Goal: Transaction & Acquisition: Purchase product/service

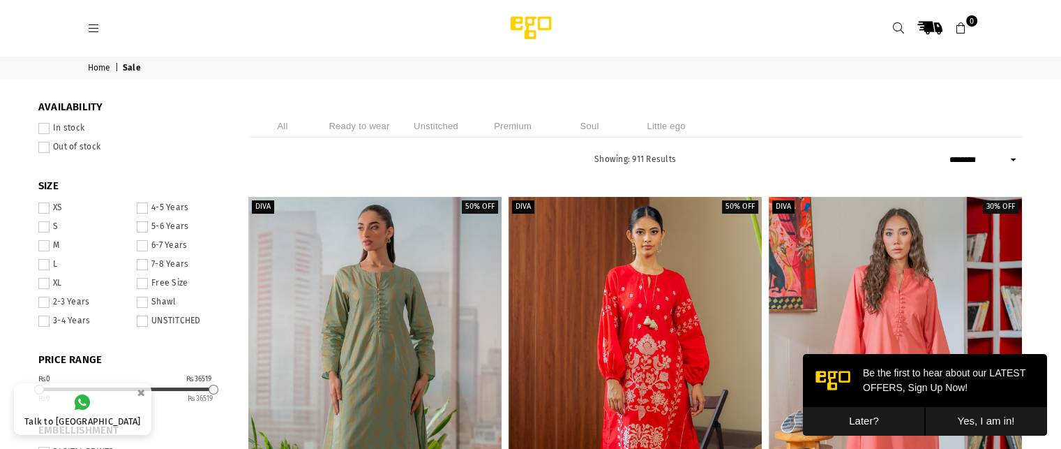
click at [374, 131] on li "Ready to wear" at bounding box center [359, 125] width 70 height 23
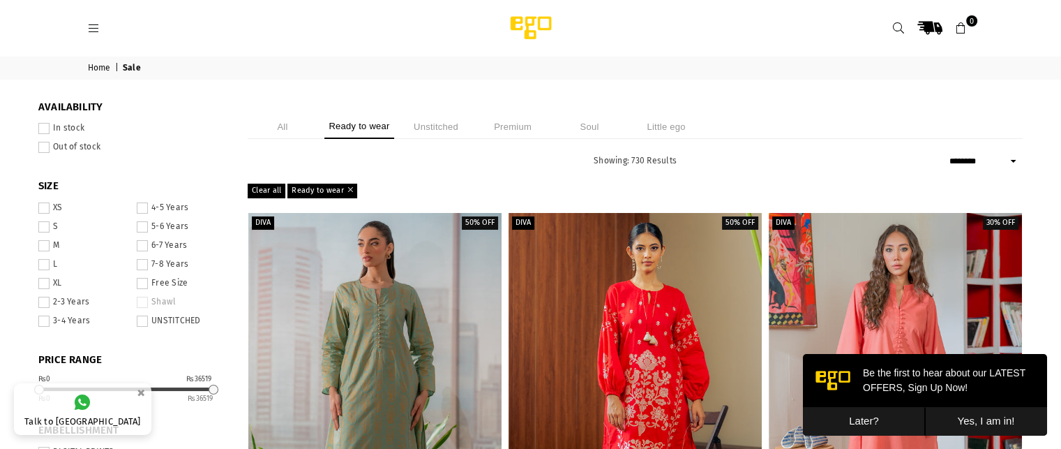
click at [75, 130] on label "In stock" at bounding box center [132, 128] width 188 height 11
click at [995, 158] on select "**********" at bounding box center [984, 161] width 77 height 17
select select "**********"
click at [946, 153] on select "**********" at bounding box center [984, 161] width 77 height 17
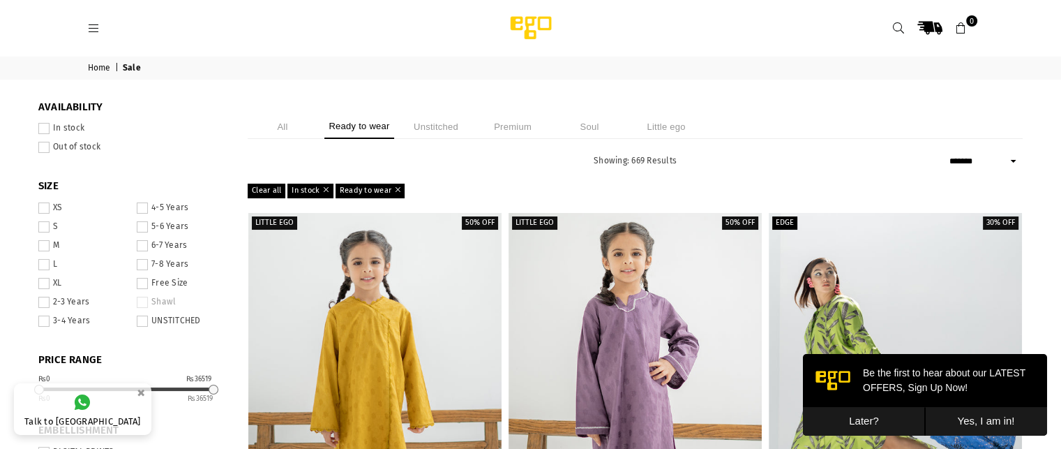
click at [872, 417] on button "Later?" at bounding box center [864, 421] width 122 height 29
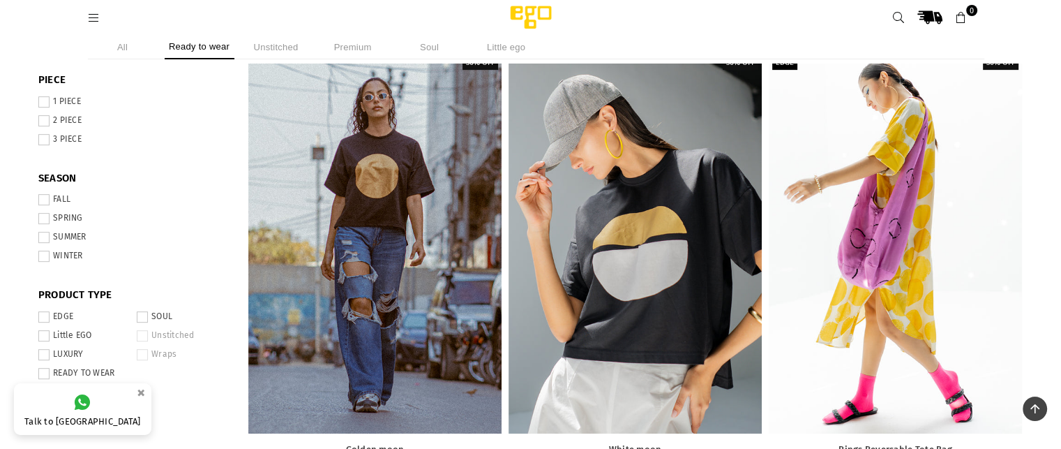
scroll to position [612, 0]
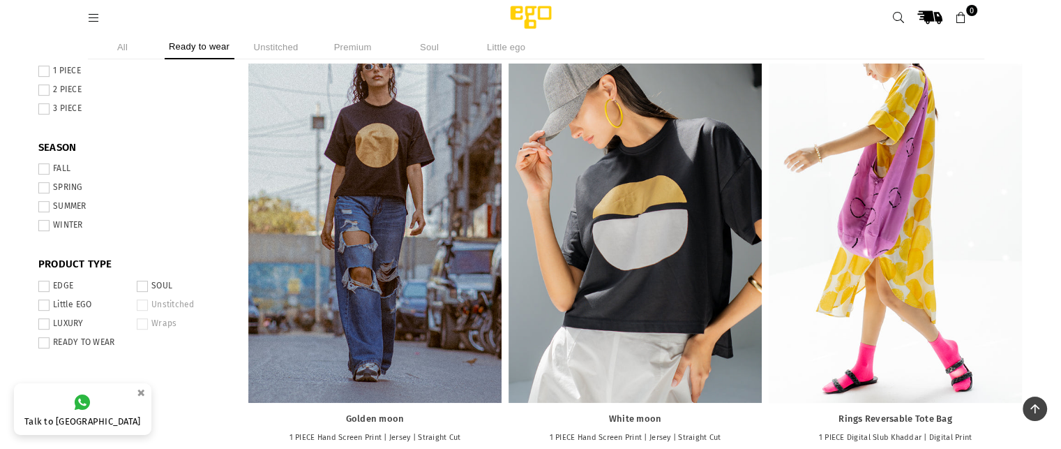
click at [147, 283] on span at bounding box center [142, 285] width 11 height 11
click at [70, 287] on label "EDGE" at bounding box center [83, 285] width 90 height 11
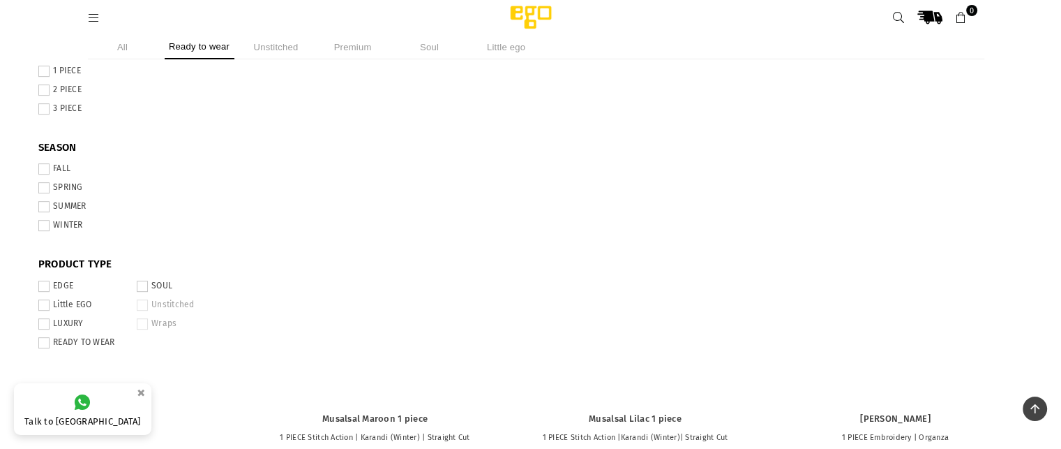
click at [66, 323] on label "LUXURY" at bounding box center [83, 323] width 90 height 11
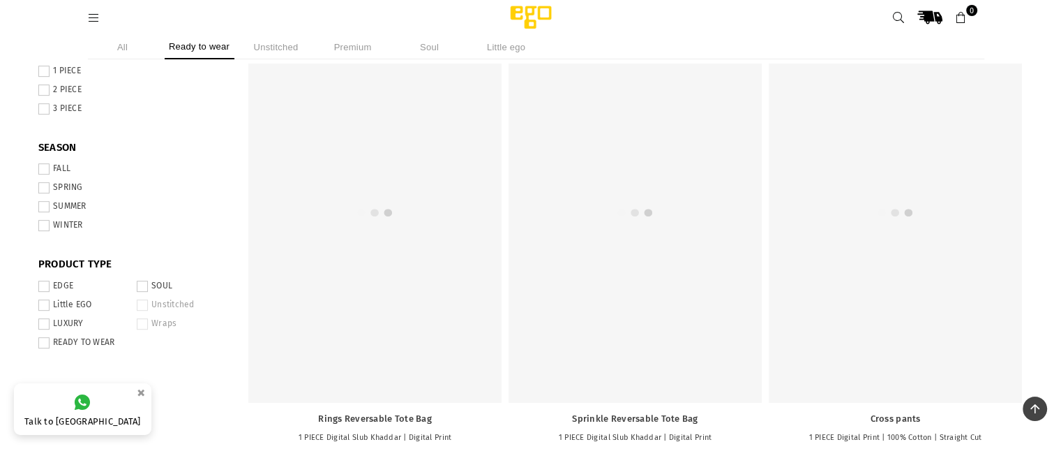
click at [66, 340] on label "READY TO WEAR" at bounding box center [83, 342] width 90 height 11
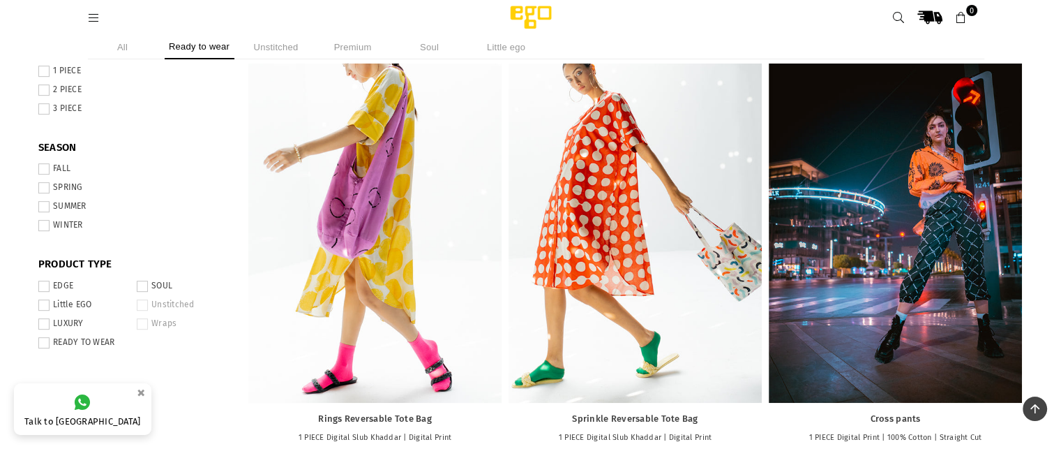
click at [45, 329] on span at bounding box center [43, 323] width 11 height 11
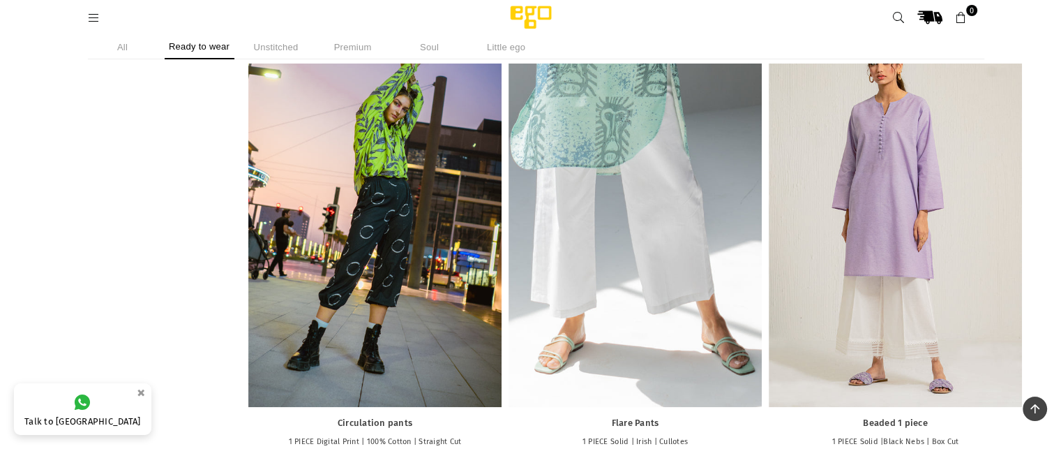
scroll to position [1053, 0]
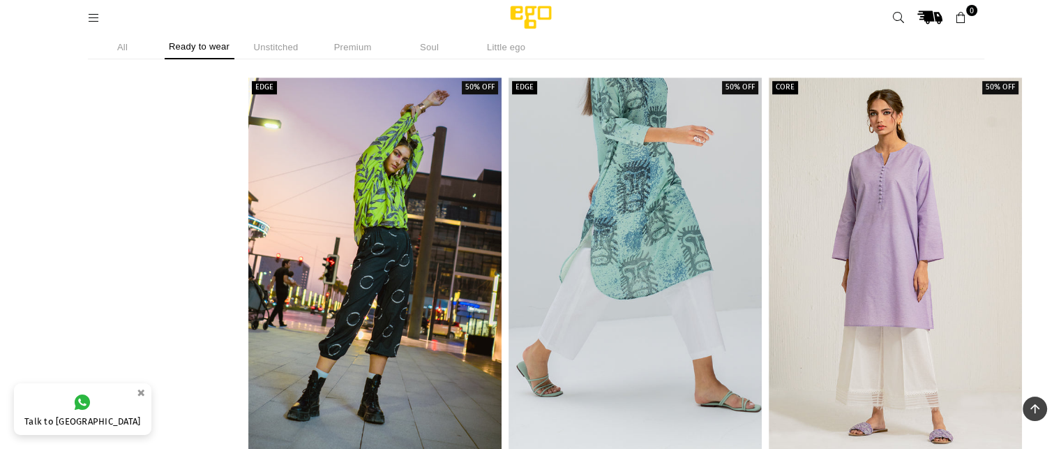
click at [100, 12] on icon at bounding box center [94, 18] width 13 height 13
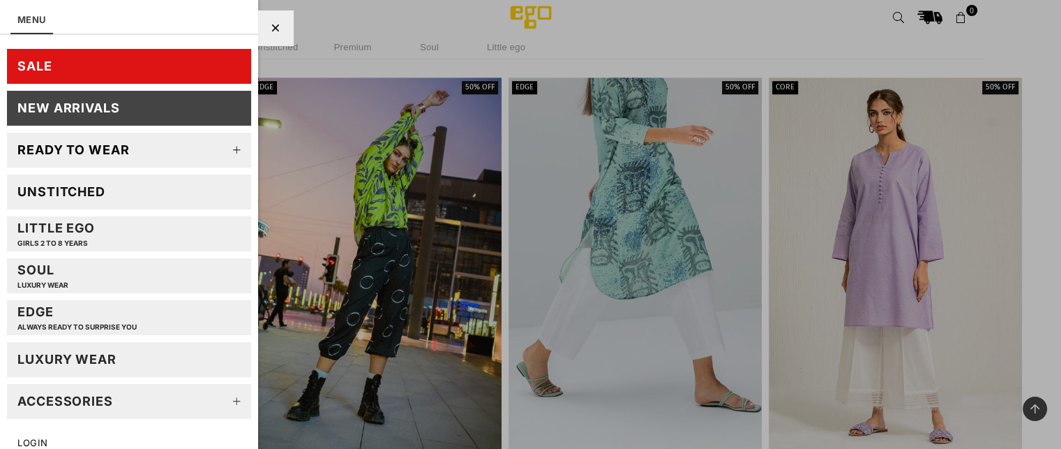
click at [227, 148] on icon at bounding box center [237, 150] width 28 height 28
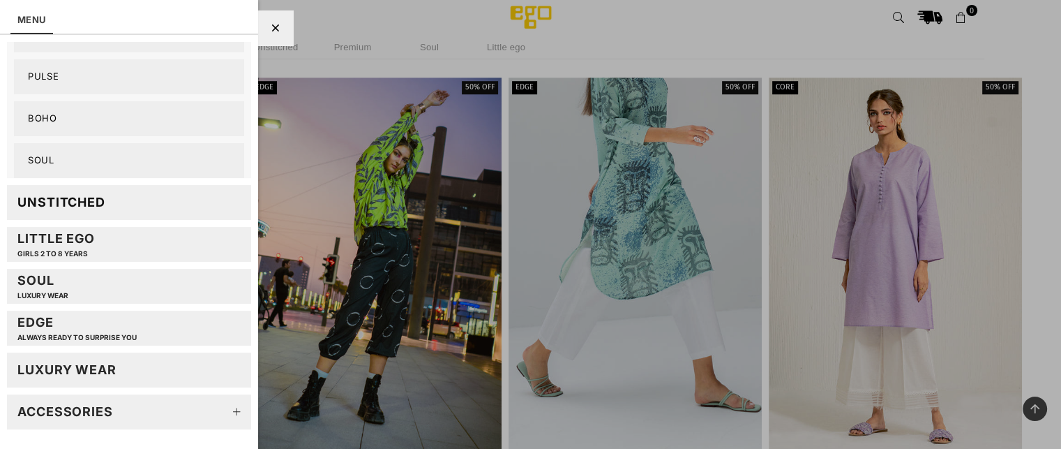
scroll to position [430, 0]
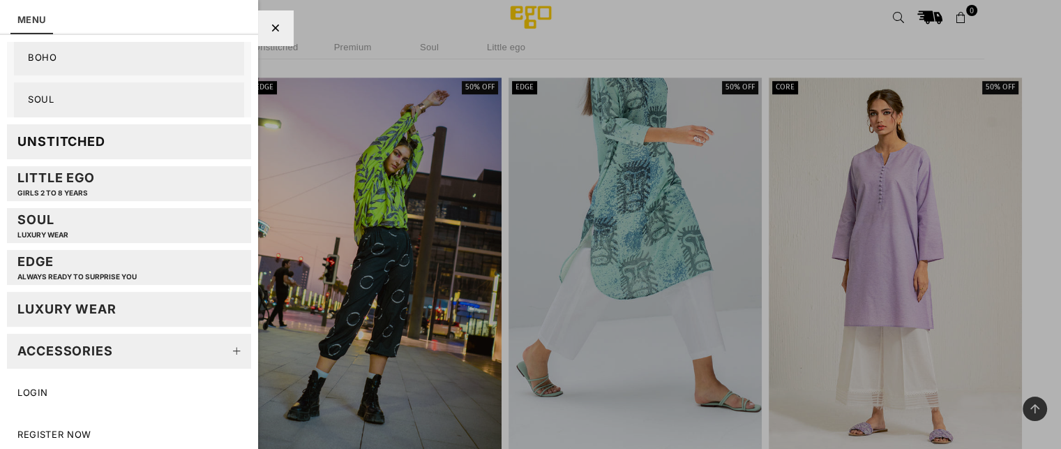
click at [223, 359] on icon at bounding box center [237, 351] width 28 height 28
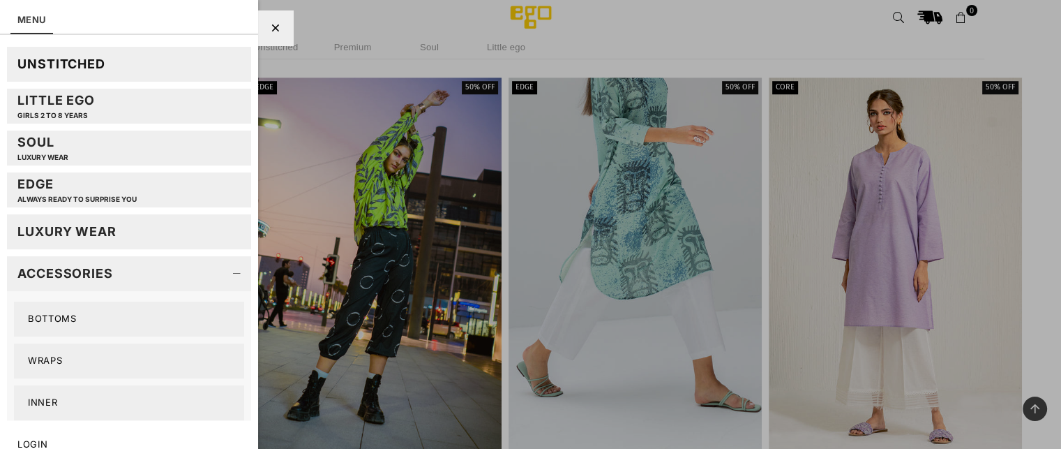
scroll to position [508, 0]
click at [394, 8] on div at bounding box center [530, 224] width 1061 height 449
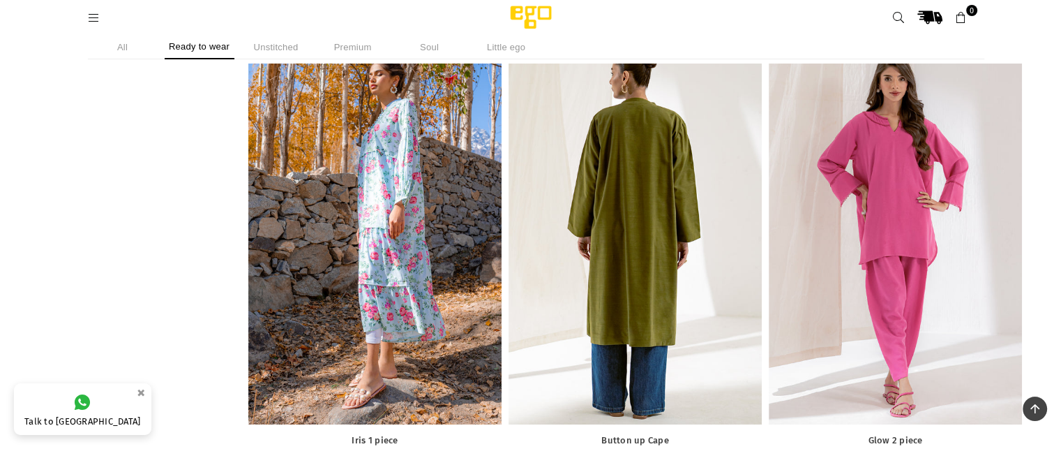
scroll to position [5135, 0]
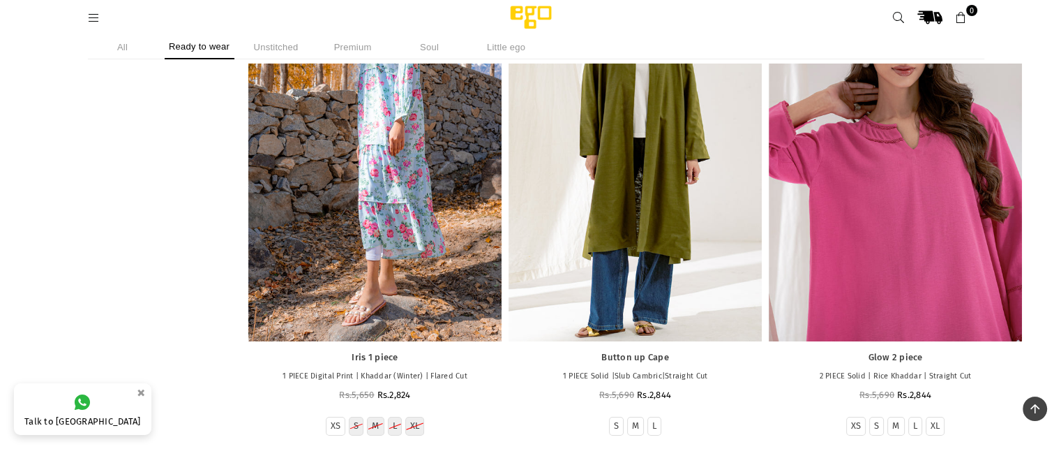
click at [932, 296] on div at bounding box center [895, 152] width 253 height 380
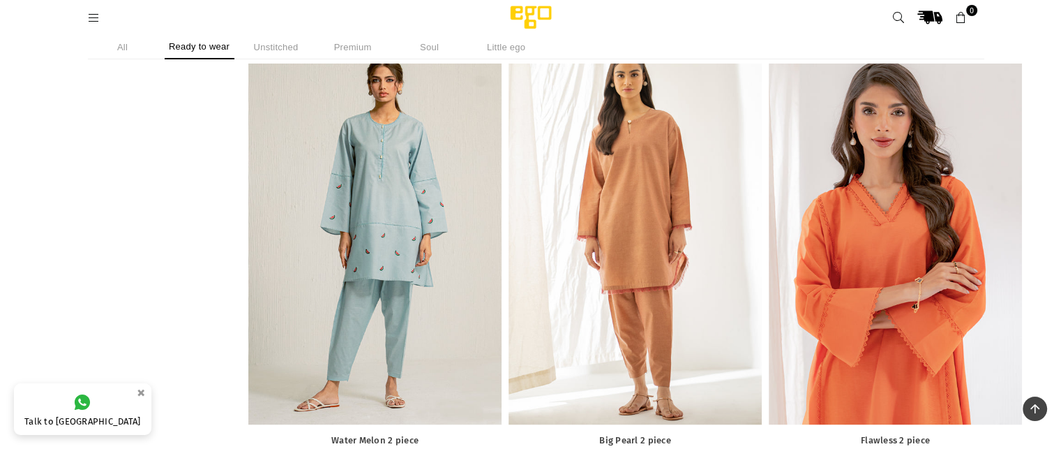
scroll to position [7068, 0]
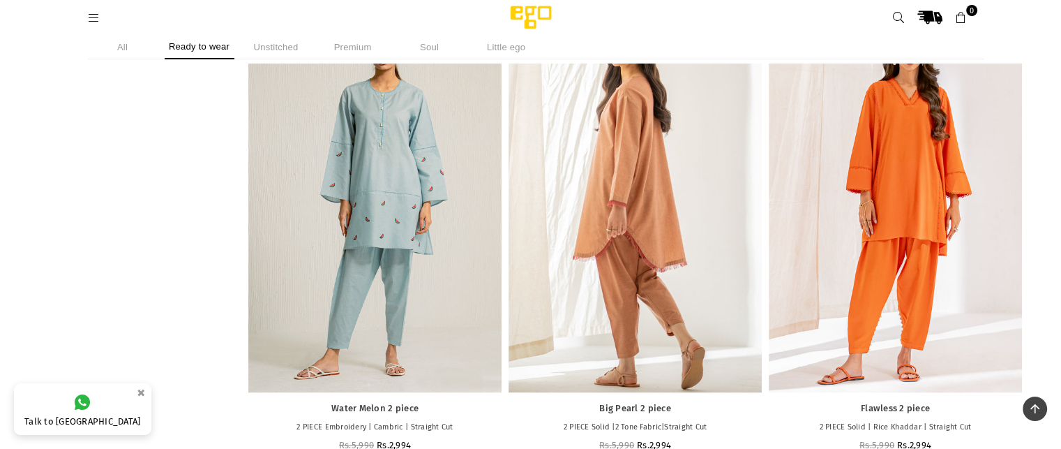
click at [673, 178] on div at bounding box center [635, 203] width 253 height 380
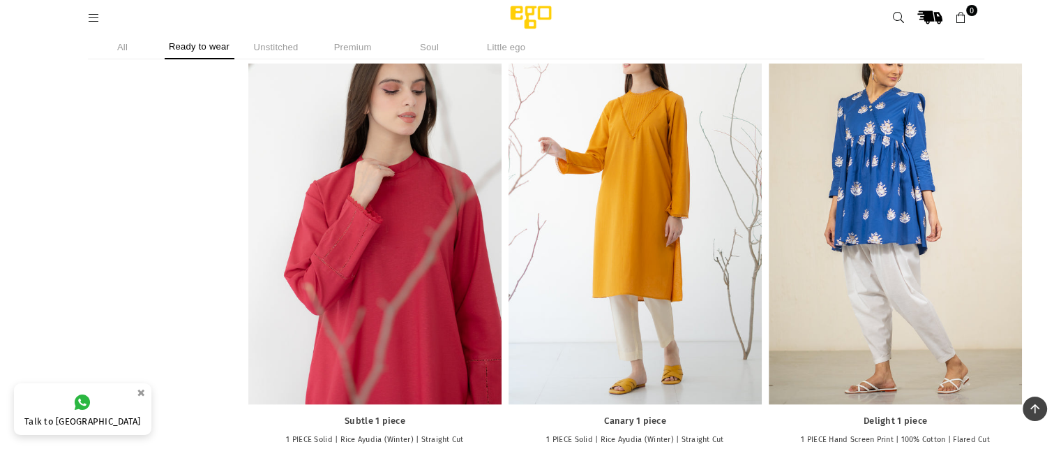
scroll to position [2595, 0]
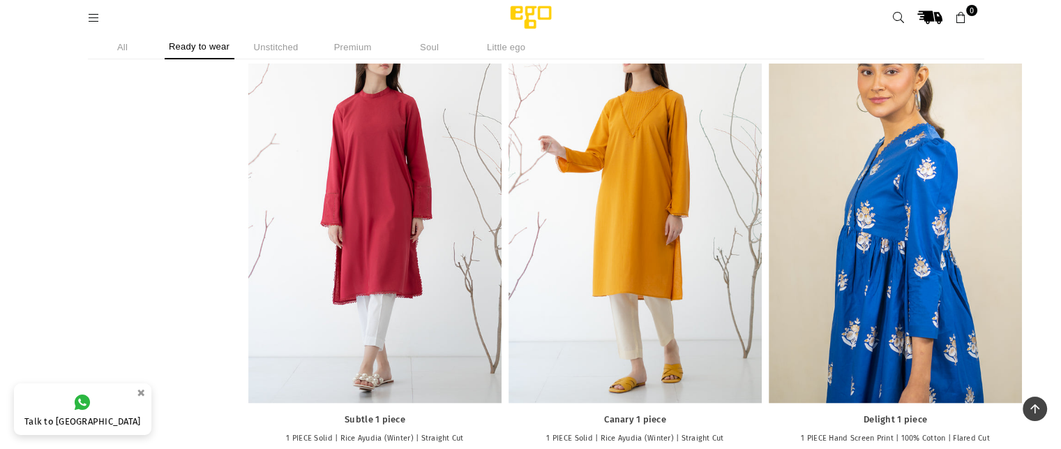
click at [922, 156] on div at bounding box center [895, 213] width 253 height 380
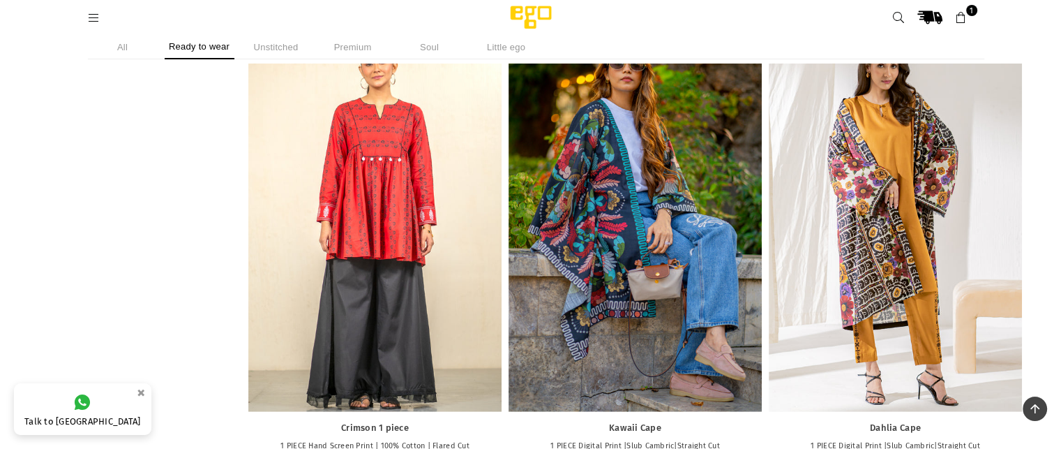
scroll to position [3558, 0]
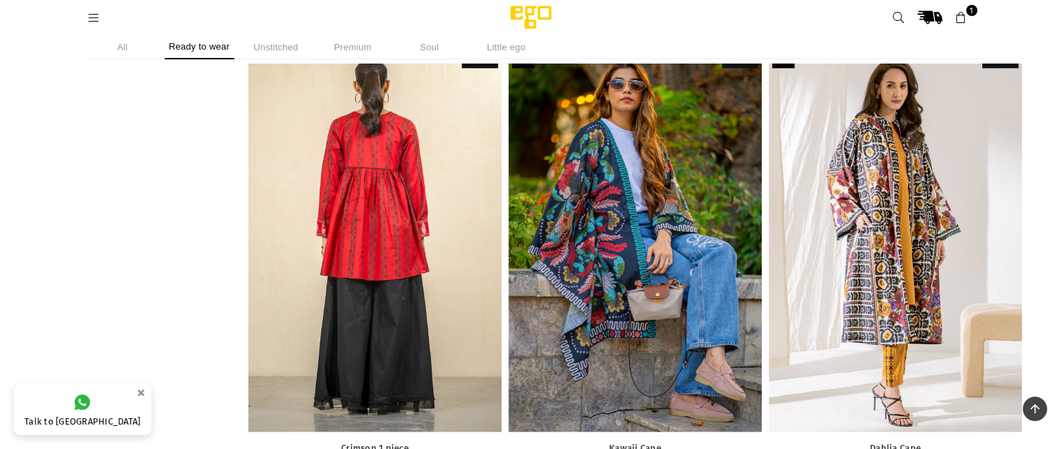
click at [347, 324] on div at bounding box center [374, 242] width 253 height 380
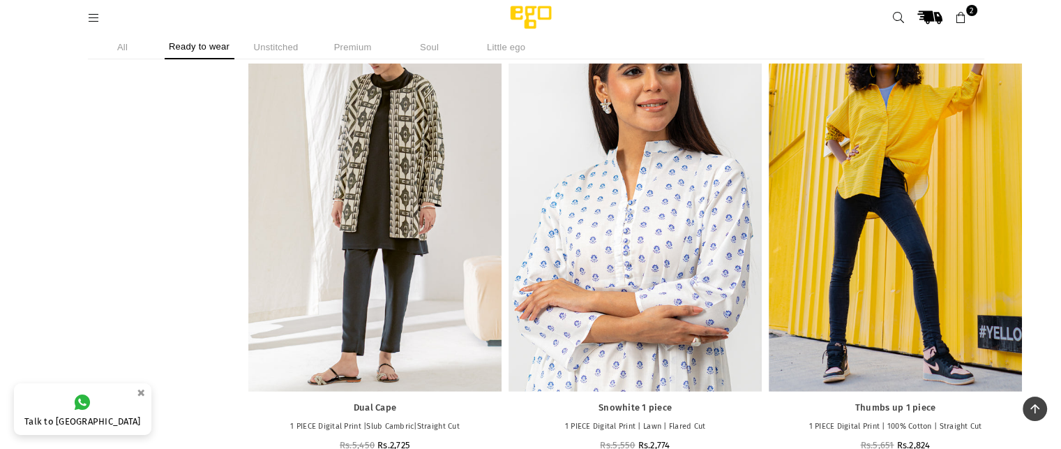
scroll to position [4092, 0]
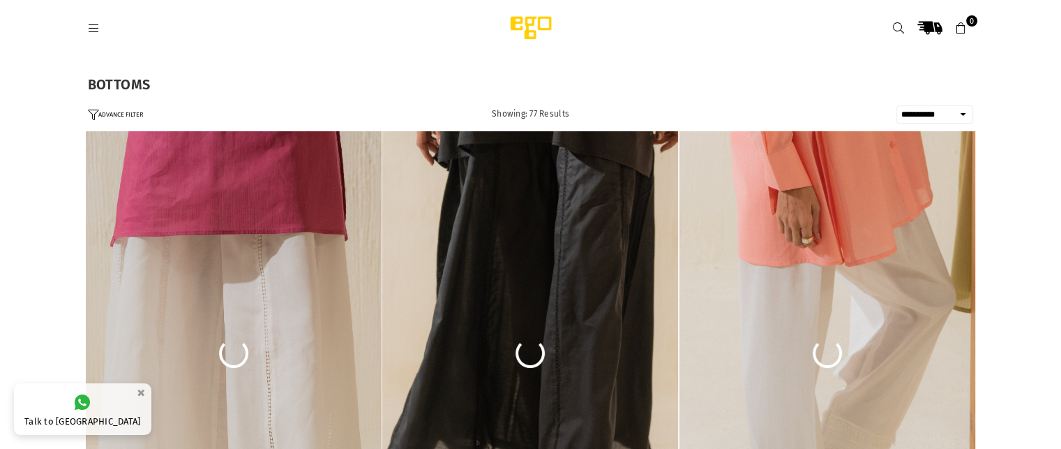
click at [950, 112] on select "**********" at bounding box center [935, 114] width 77 height 18
select select "**********"
click at [897, 105] on select "**********" at bounding box center [935, 114] width 77 height 18
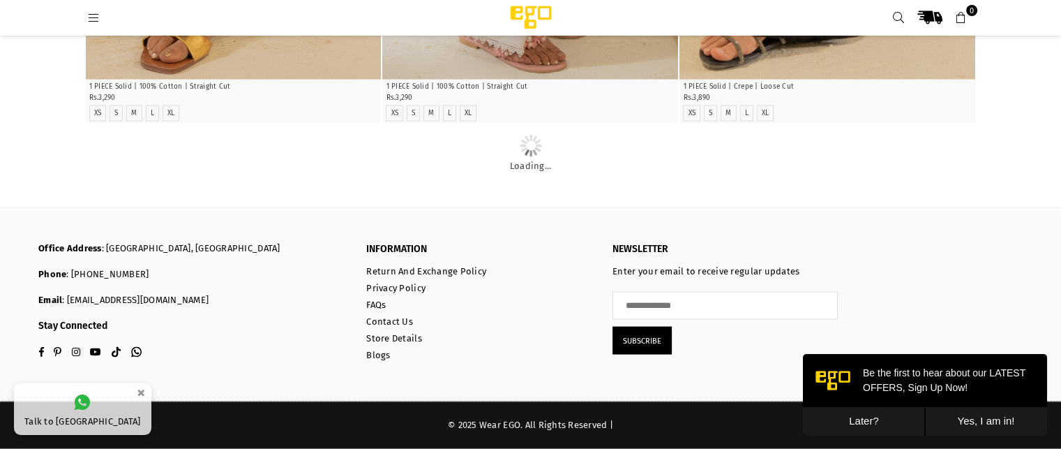
scroll to position [3162, 0]
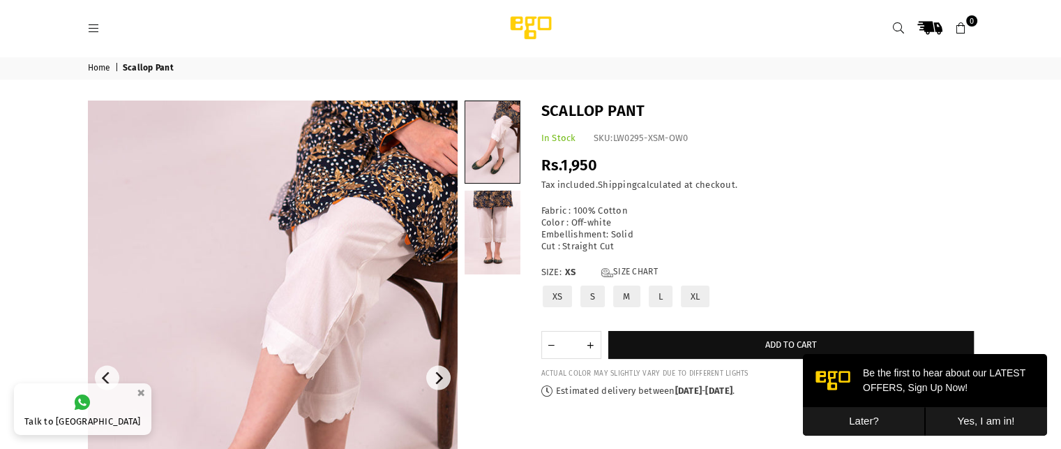
scroll to position [83, 0]
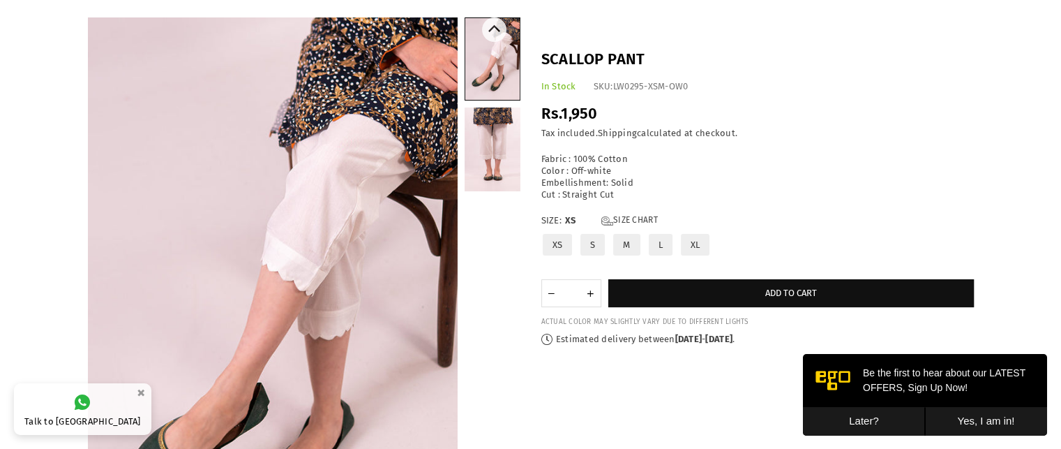
click at [490, 174] on link at bounding box center [493, 149] width 56 height 84
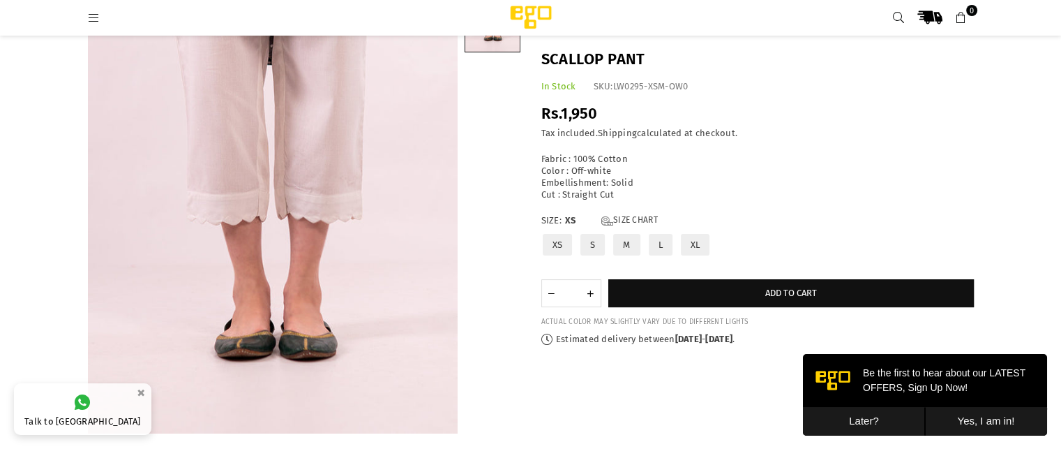
scroll to position [209, 0]
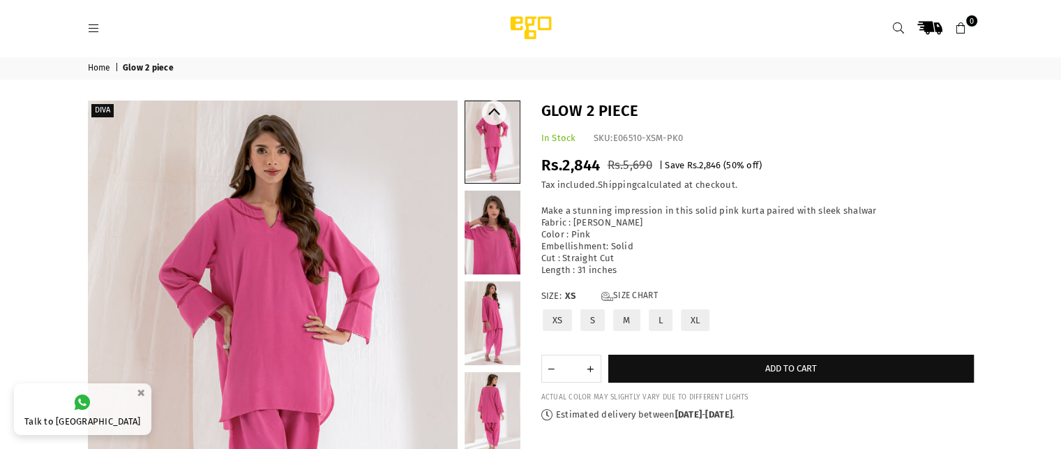
click at [486, 242] on link at bounding box center [493, 232] width 56 height 84
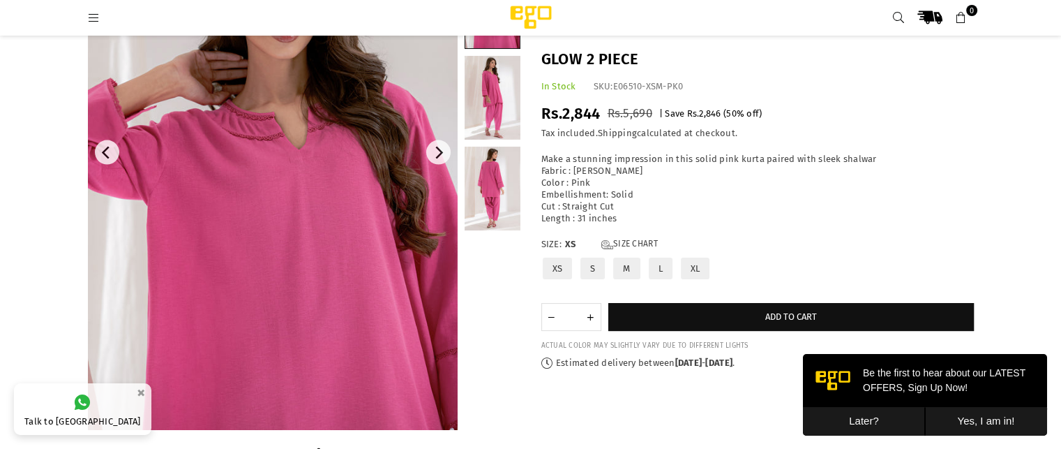
scroll to position [204, 0]
click at [491, 199] on link at bounding box center [493, 188] width 56 height 84
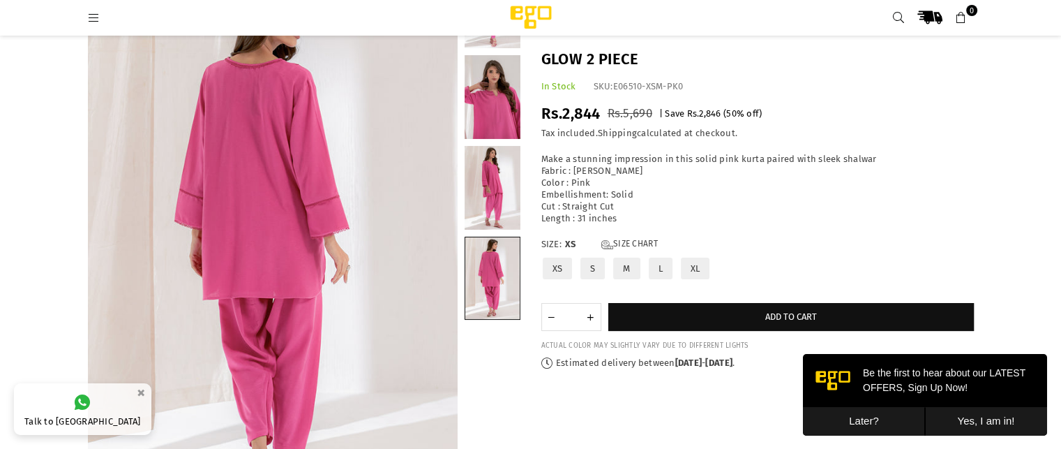
scroll to position [115, 0]
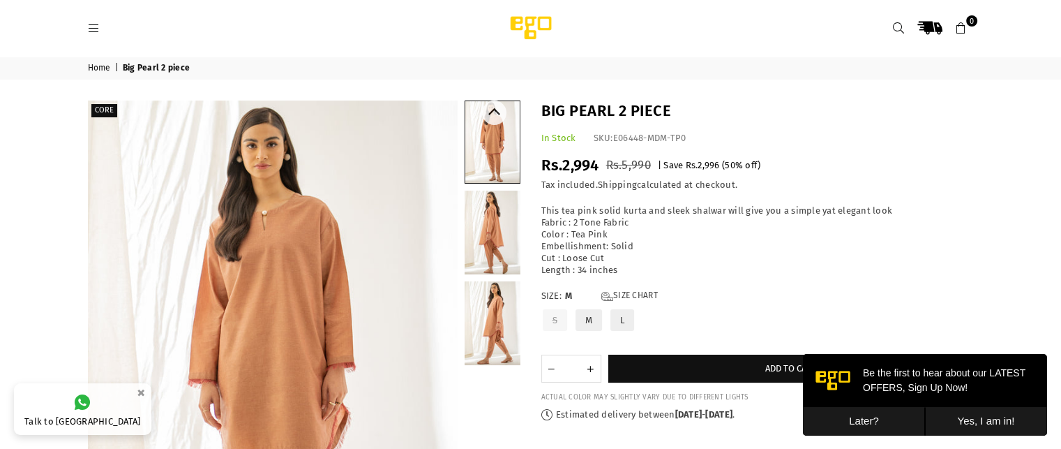
click at [485, 229] on link at bounding box center [493, 232] width 56 height 84
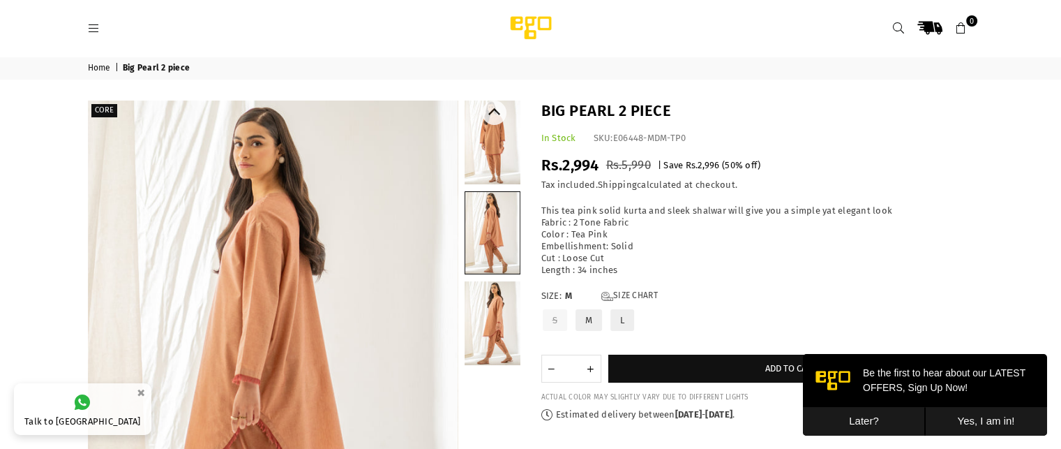
click at [484, 290] on link at bounding box center [493, 323] width 56 height 84
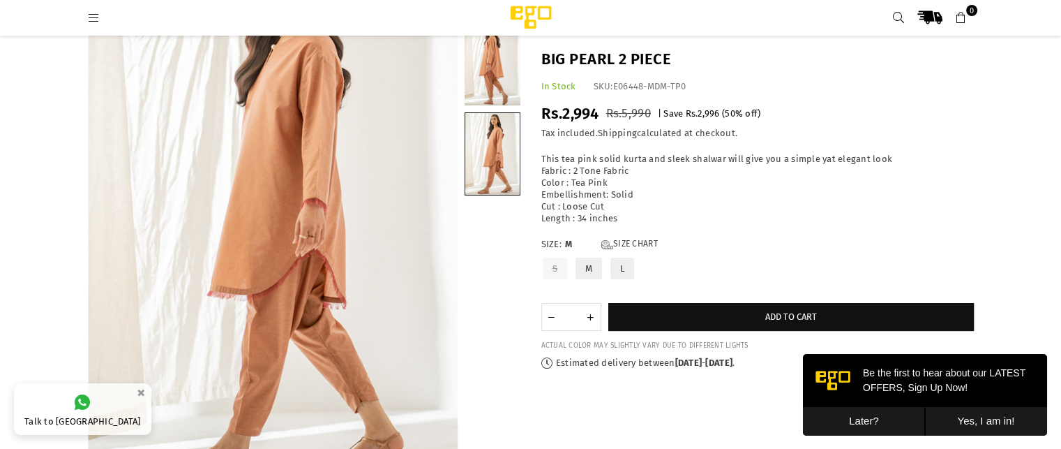
scroll to position [149, 0]
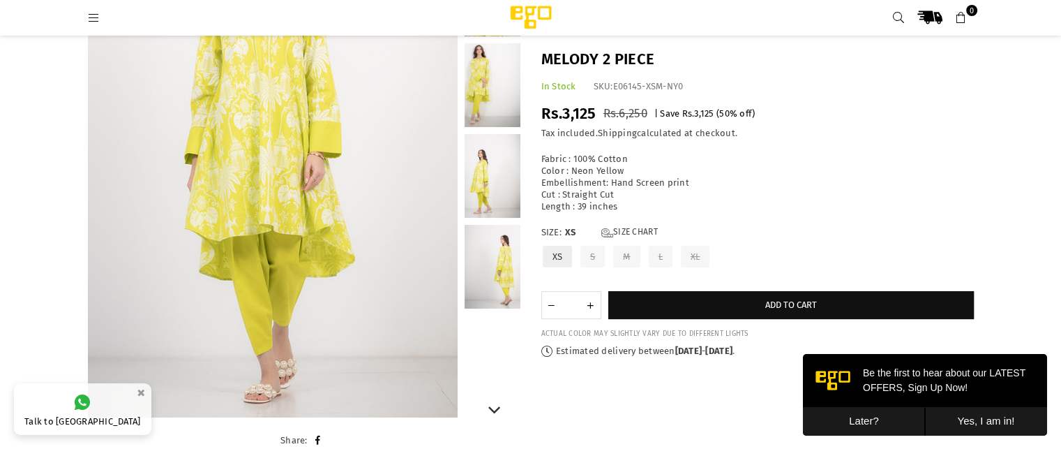
scroll to position [217, 0]
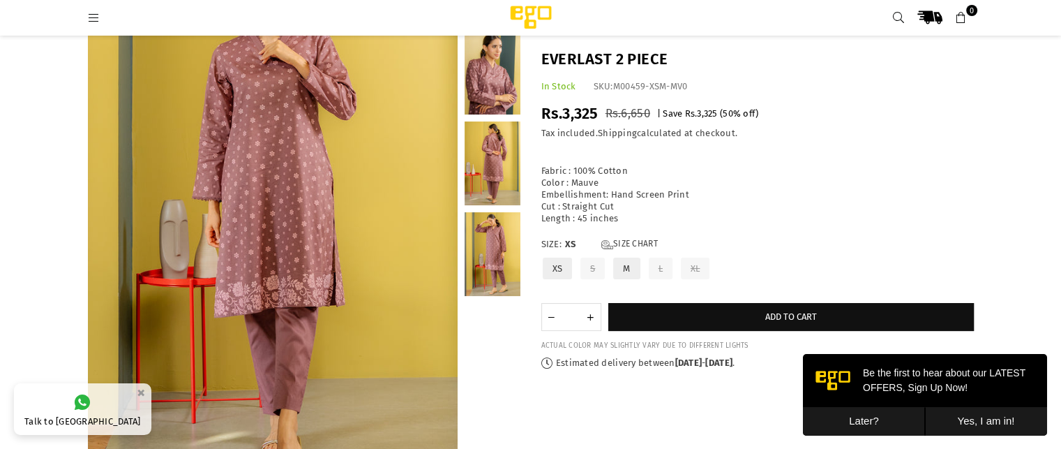
scroll to position [139, 0]
click at [620, 264] on label "M" at bounding box center [626, 268] width 29 height 24
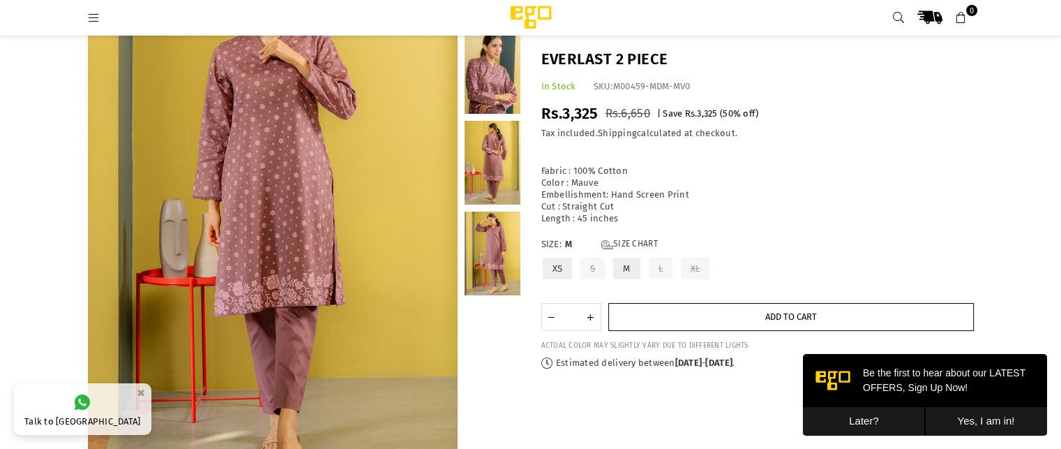
click at [664, 315] on button "Add to cart" at bounding box center [791, 317] width 366 height 28
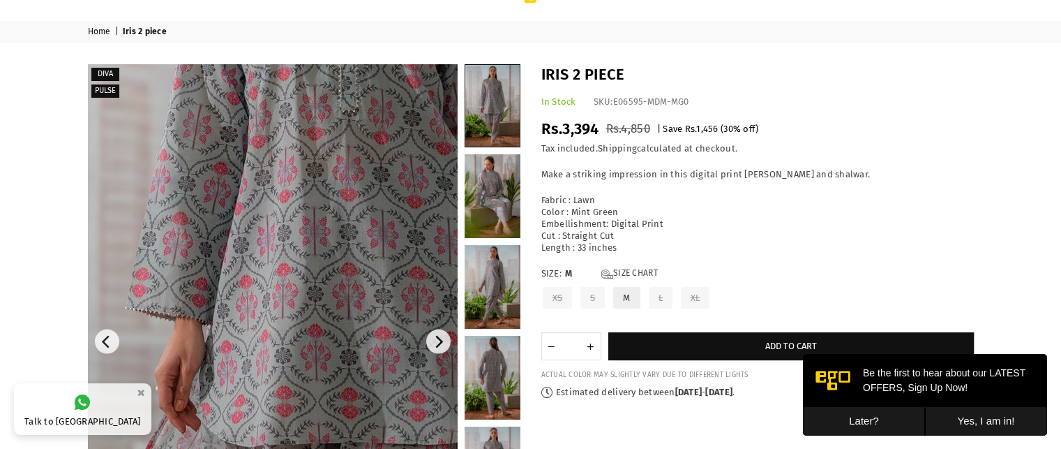
scroll to position [36, 0]
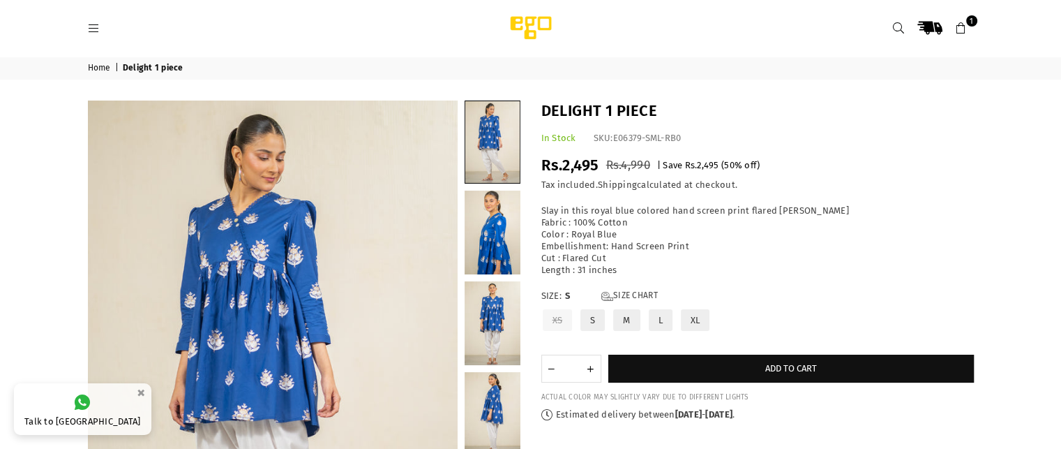
click at [618, 322] on label "M" at bounding box center [626, 320] width 29 height 24
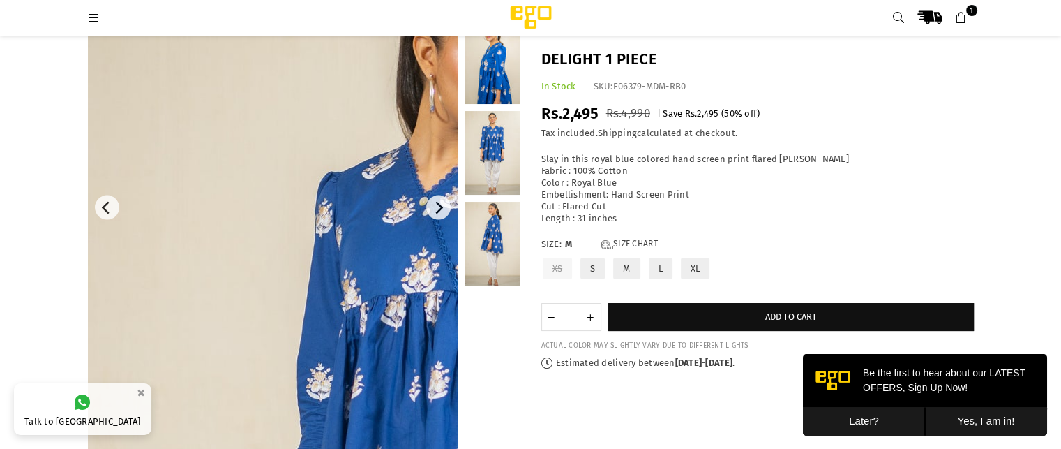
scroll to position [149, 0]
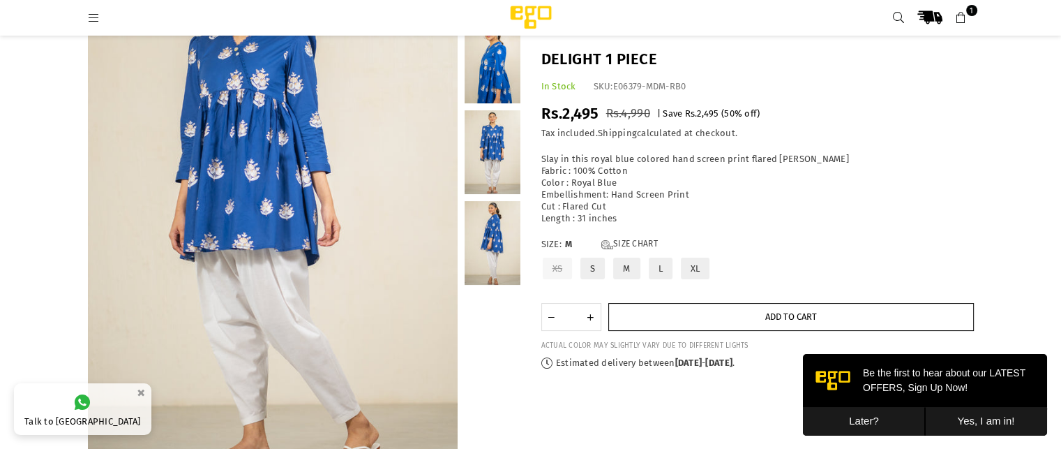
click at [661, 317] on button "Add to cart" at bounding box center [791, 317] width 366 height 28
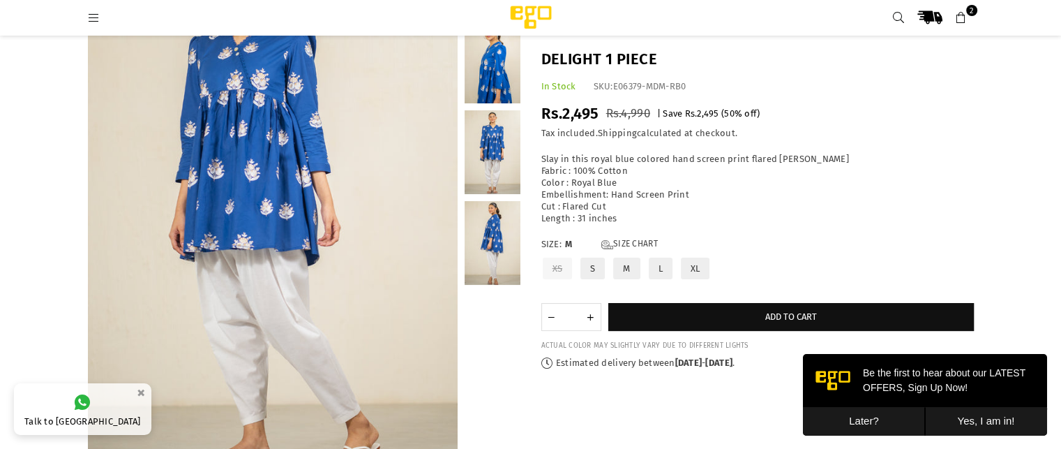
click at [964, 17] on icon at bounding box center [961, 18] width 13 height 13
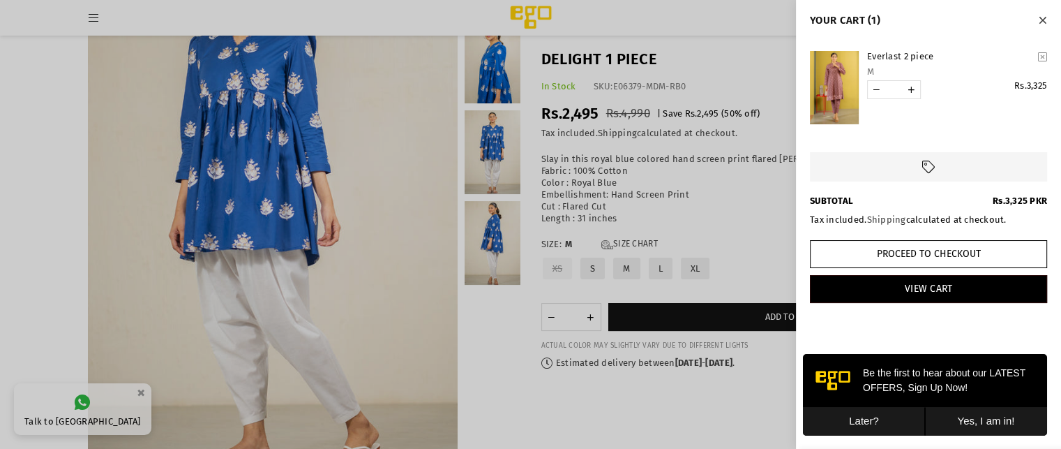
click at [876, 93] on link "YOUR CART" at bounding box center [876, 89] width 17 height 17
type input "*"
click at [1040, 27] on button "Close" at bounding box center [1043, 19] width 16 height 18
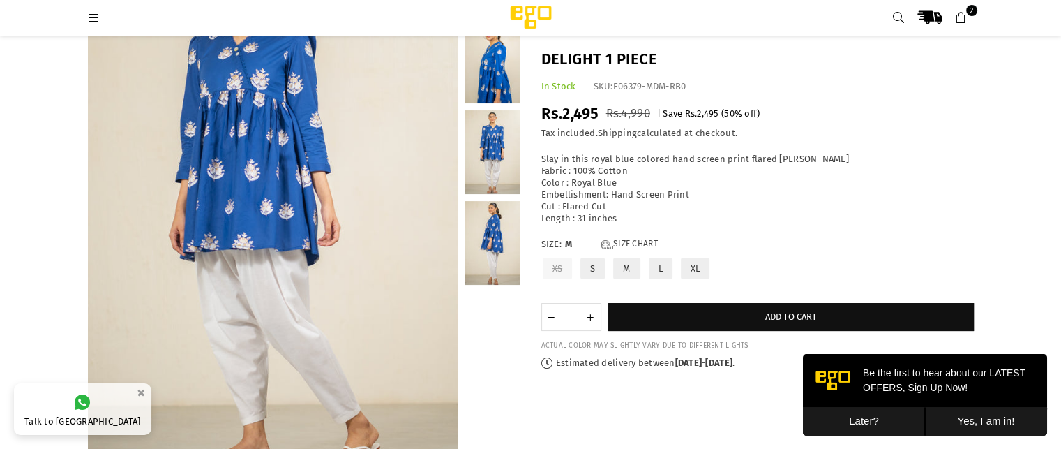
click at [809, 170] on div "Slay in this royal blue colored hand screen print flared kurta Fabric : 100% Co…" at bounding box center [757, 188] width 433 height 70
click at [957, 21] on icon at bounding box center [961, 18] width 13 height 13
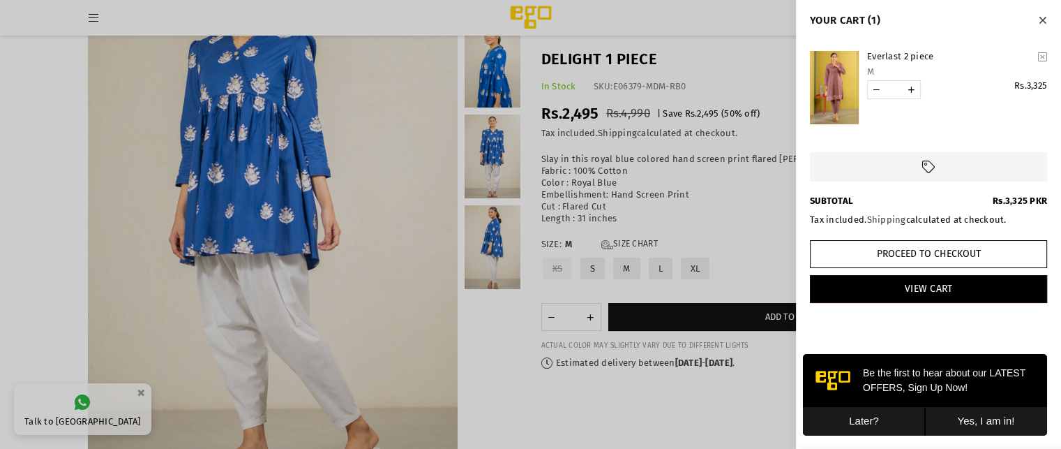
scroll to position [138, 0]
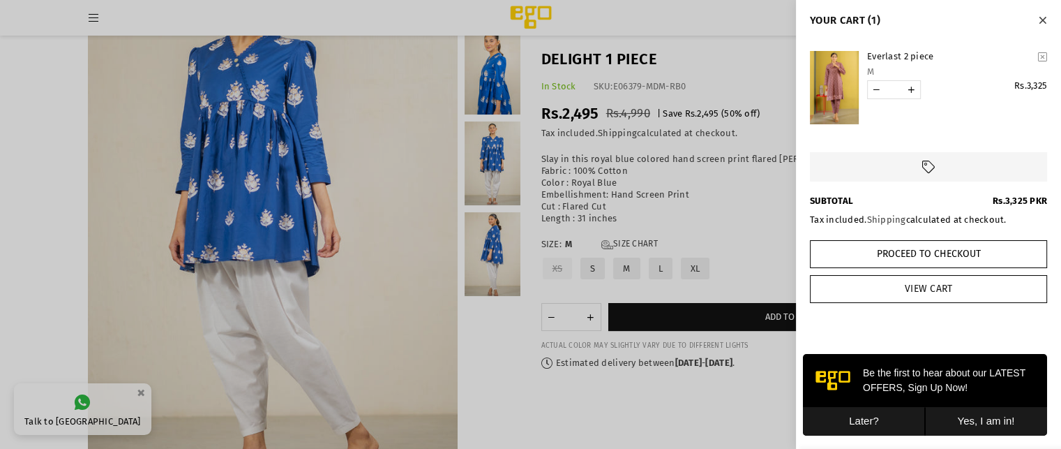
click at [931, 280] on link "View Cart" at bounding box center [928, 289] width 237 height 28
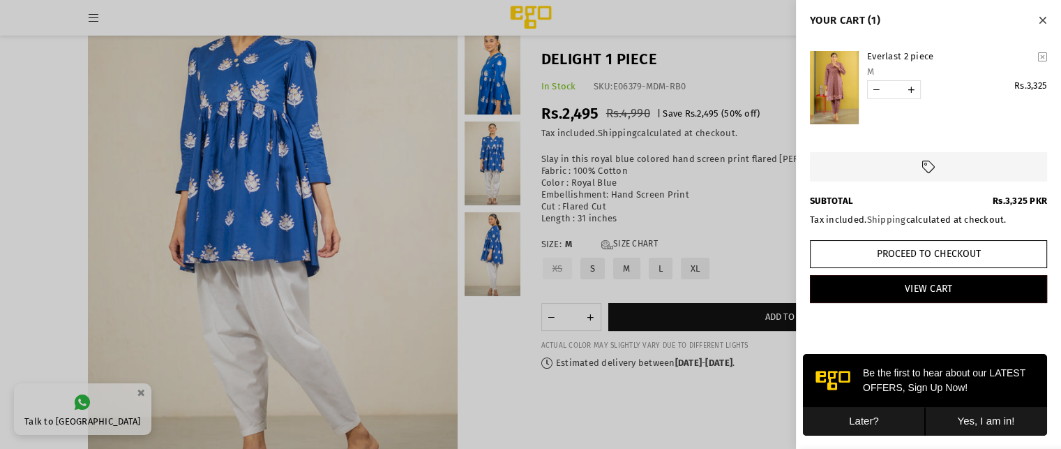
click at [1035, 15] on button "Close" at bounding box center [1043, 19] width 16 height 18
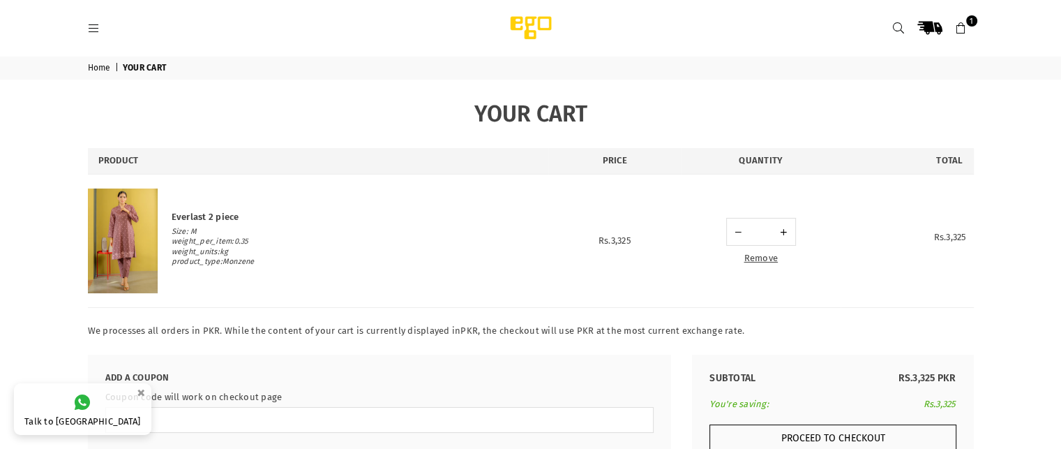
click at [740, 237] on link at bounding box center [738, 231] width 20 height 27
type input "*"
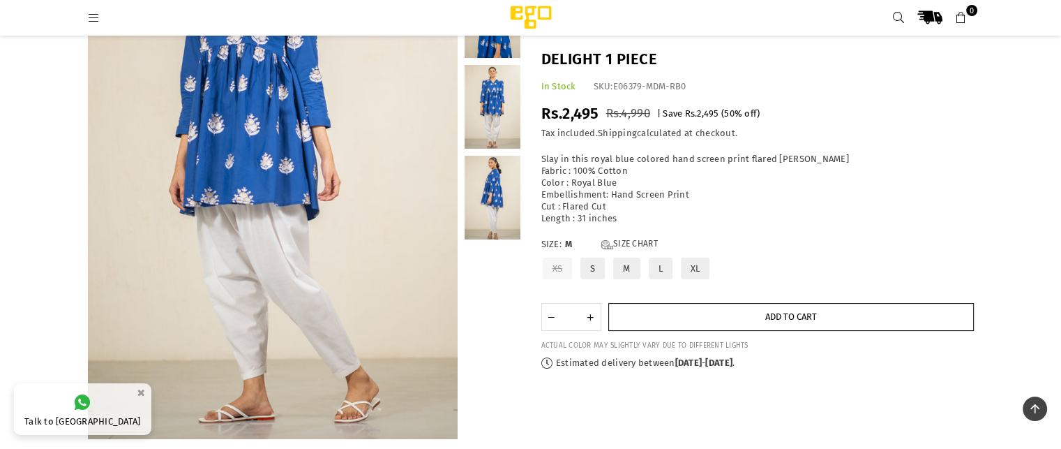
click at [714, 306] on button "Add to cart" at bounding box center [791, 317] width 366 height 28
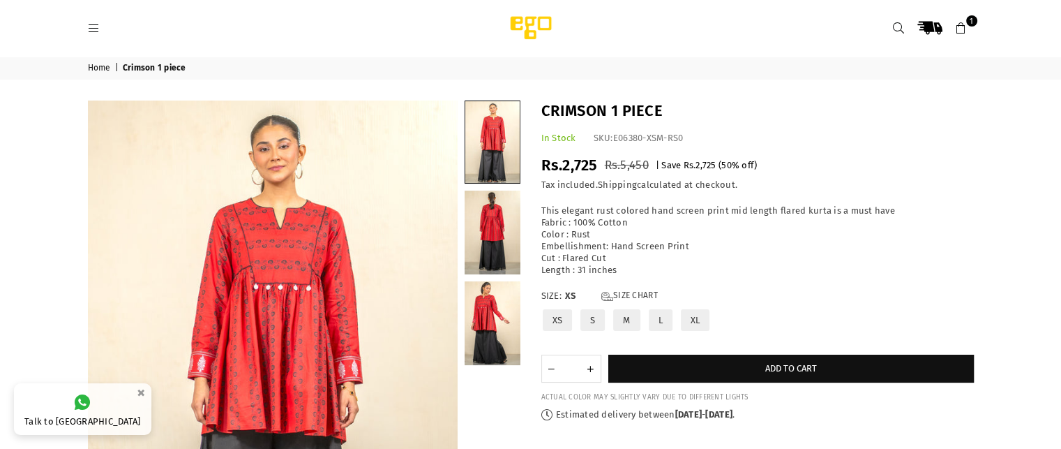
click at [627, 323] on label "M" at bounding box center [626, 320] width 29 height 24
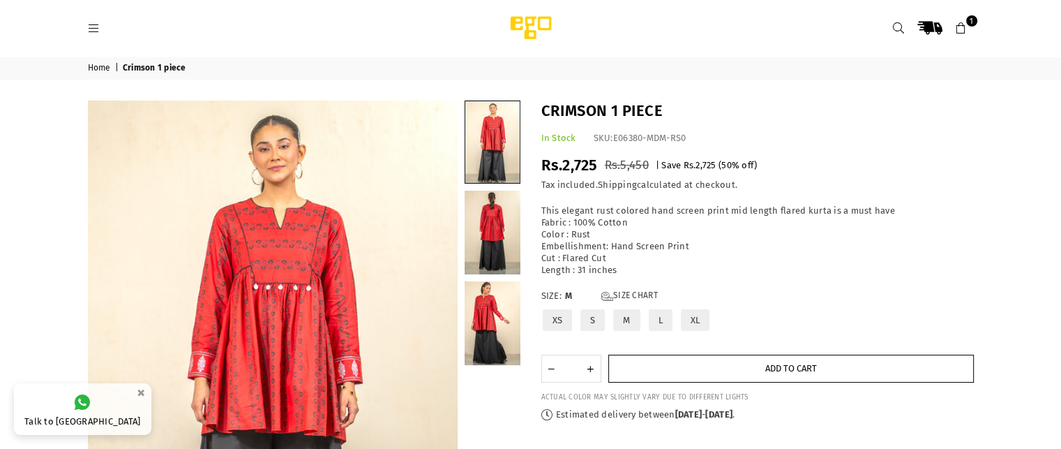
click at [673, 371] on button "Add to cart" at bounding box center [791, 368] width 366 height 28
